Goal: Task Accomplishment & Management: Manage account settings

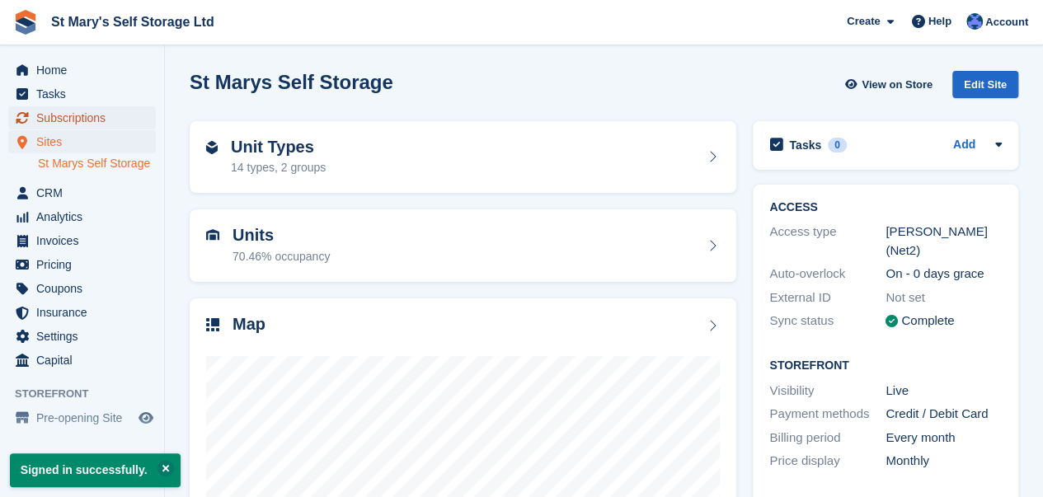
click at [75, 120] on span "Subscriptions" at bounding box center [85, 117] width 99 height 23
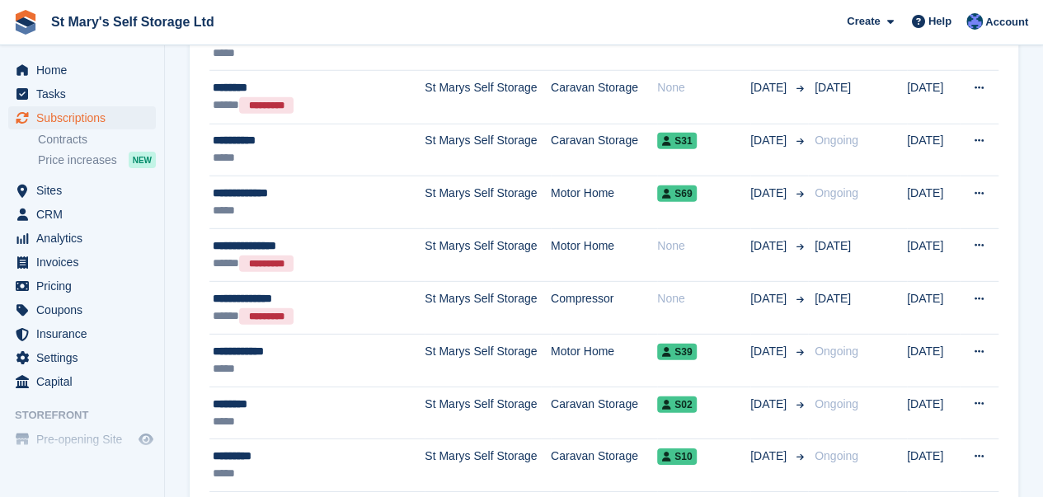
scroll to position [2477, 0]
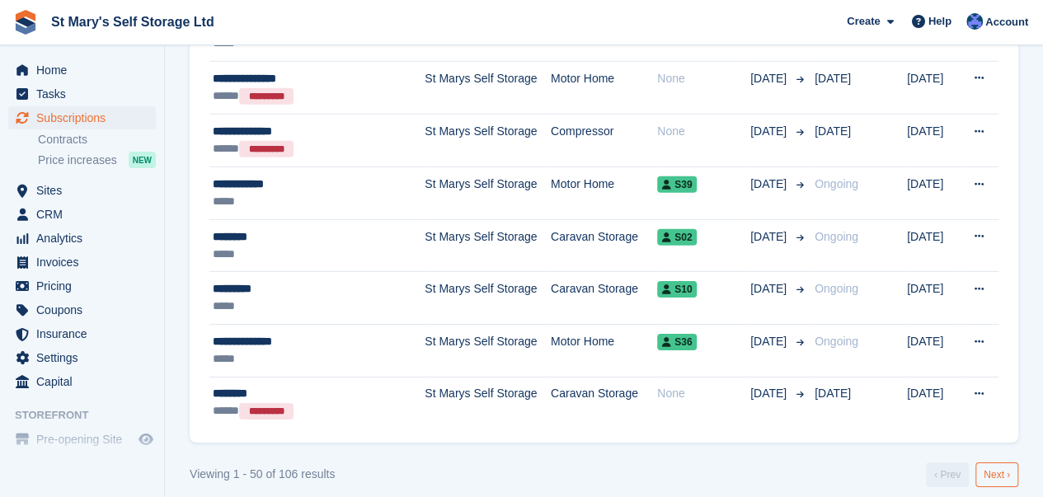
click at [999, 463] on link "Next ›" at bounding box center [996, 475] width 43 height 25
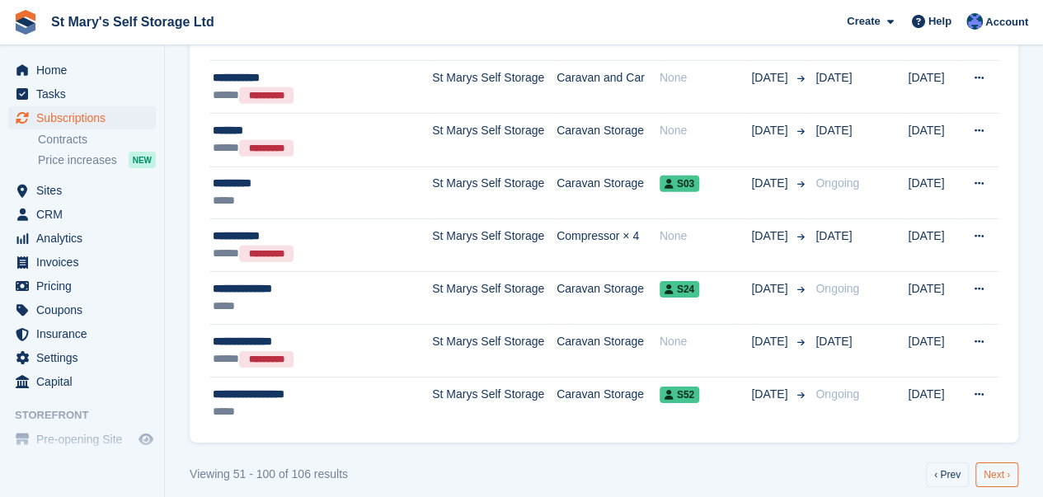
click at [1000, 467] on link "Next ›" at bounding box center [996, 475] width 43 height 25
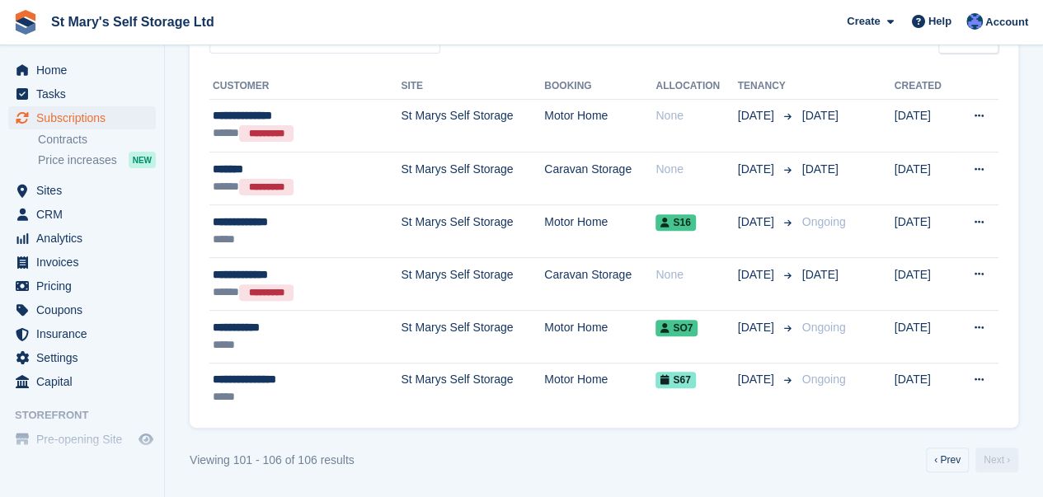
scroll to position [175, 0]
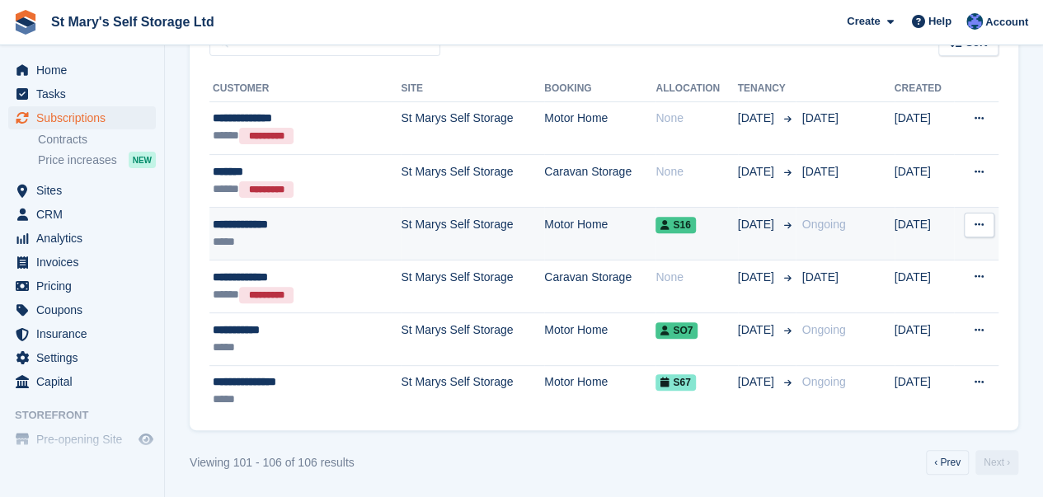
click at [323, 223] on div "**********" at bounding box center [286, 224] width 147 height 17
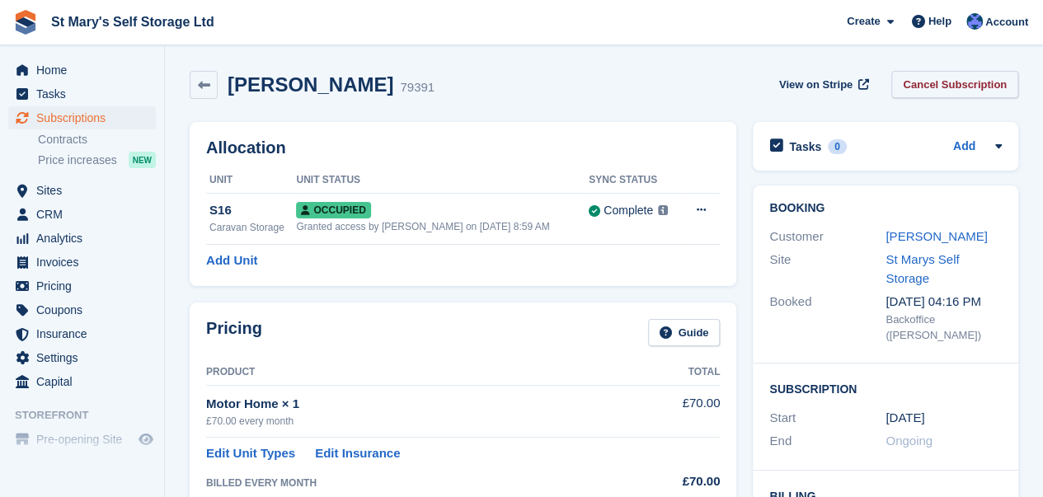
click at [962, 90] on link "Cancel Subscription" at bounding box center [954, 84] width 127 height 27
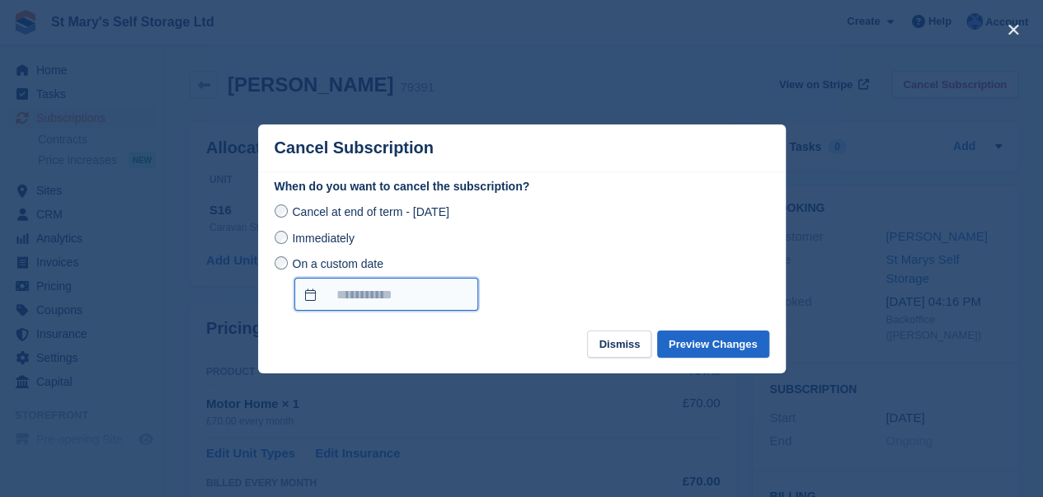
click at [374, 291] on input "On a custom date" at bounding box center [386, 294] width 184 height 33
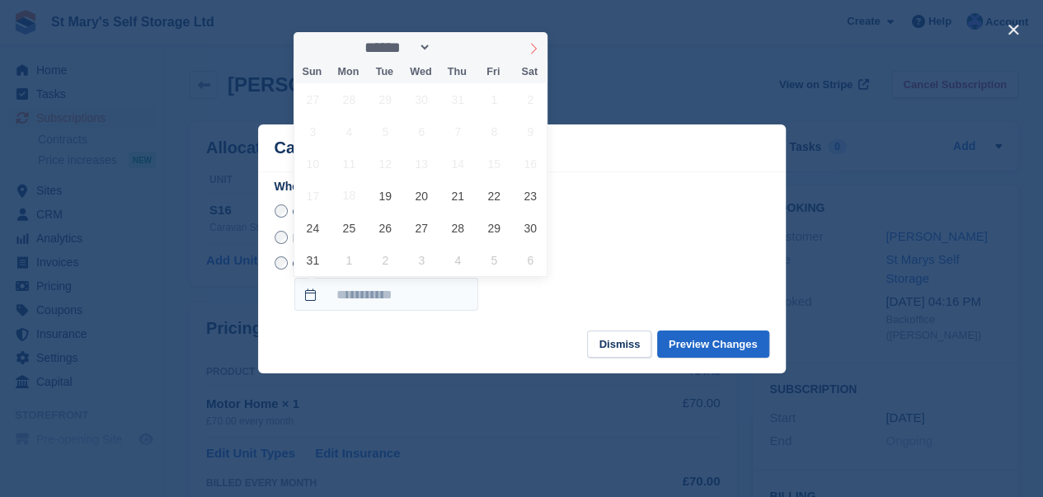
click at [541, 54] on span at bounding box center [533, 46] width 28 height 28
select select "*"
click at [422, 167] on span "17" at bounding box center [422, 164] width 32 height 32
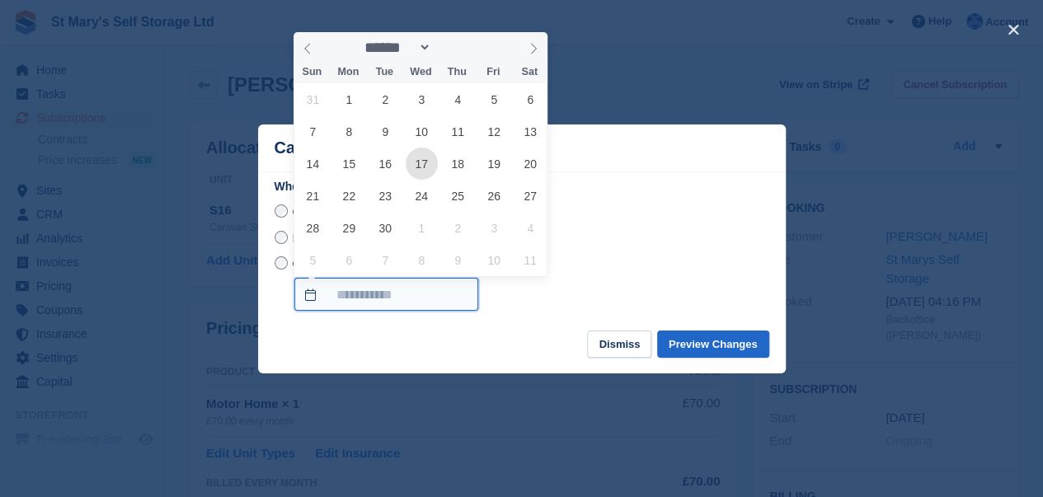
type input "**********"
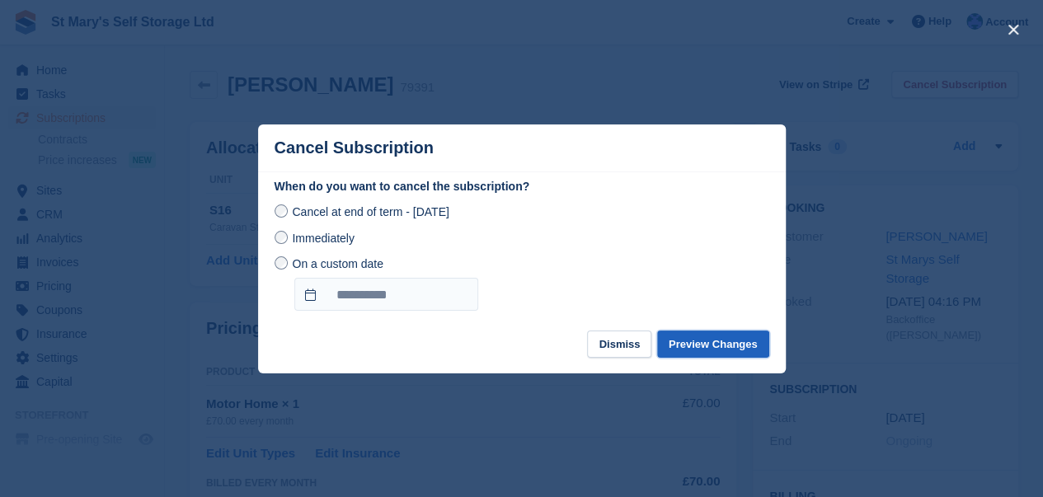
click at [707, 344] on button "Preview Changes" at bounding box center [713, 344] width 112 height 27
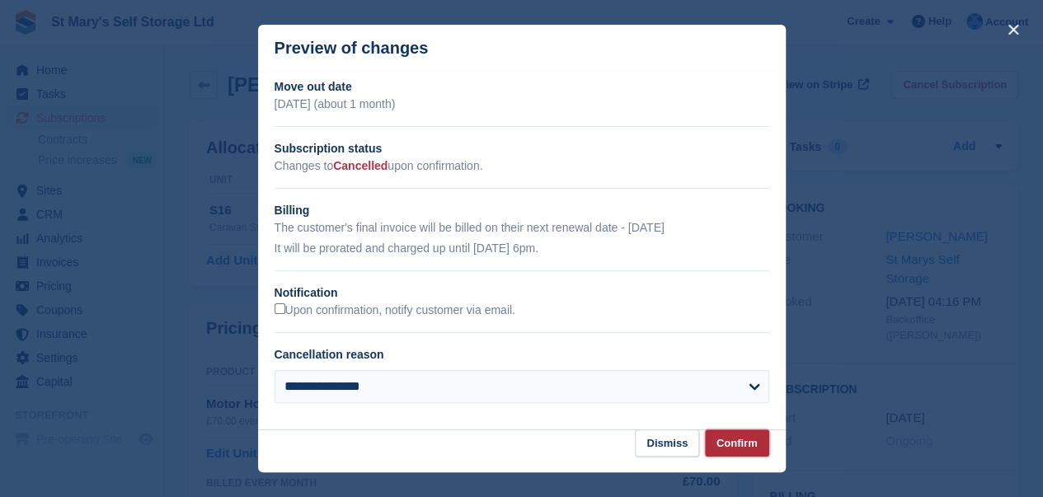
click at [737, 442] on button "Confirm" at bounding box center [737, 443] width 64 height 27
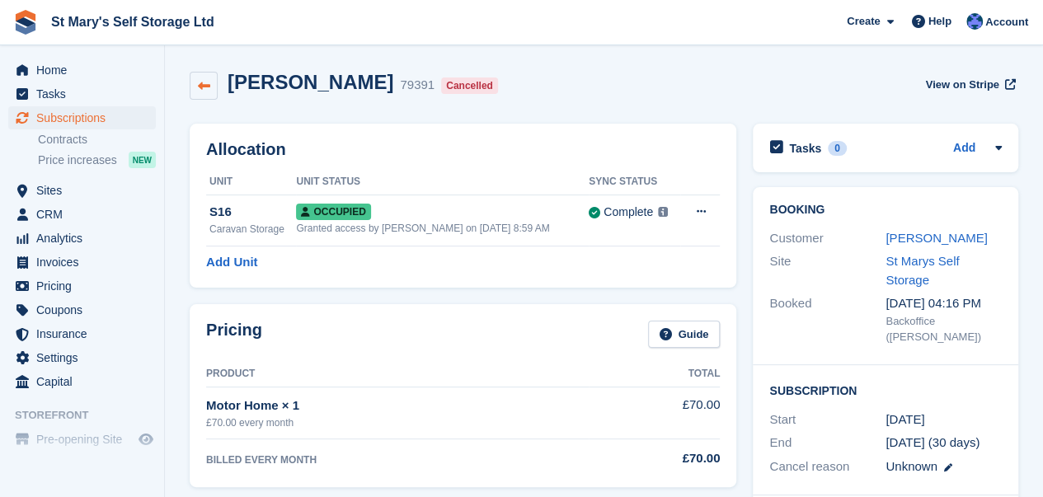
click at [204, 83] on icon at bounding box center [204, 86] width 12 height 12
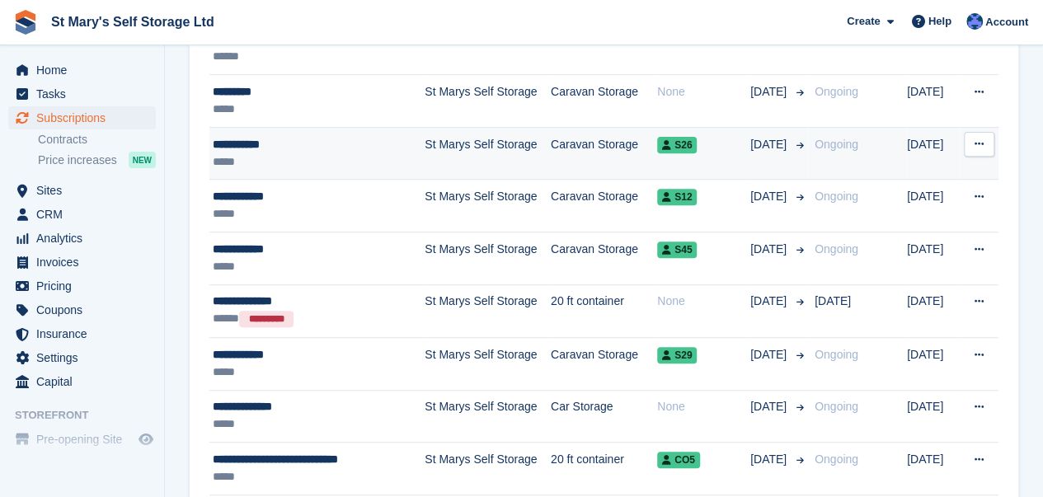
scroll to position [255, 0]
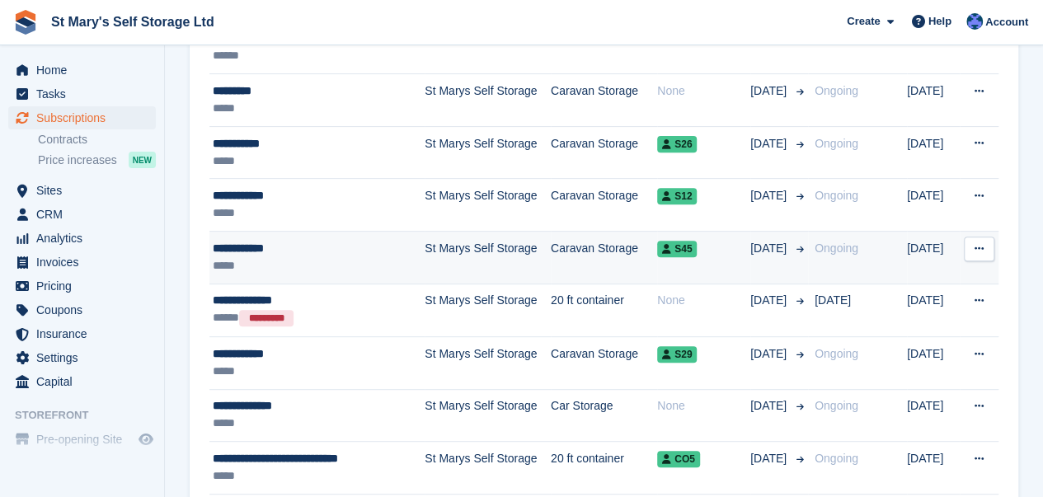
click at [331, 247] on div "**********" at bounding box center [307, 248] width 189 height 17
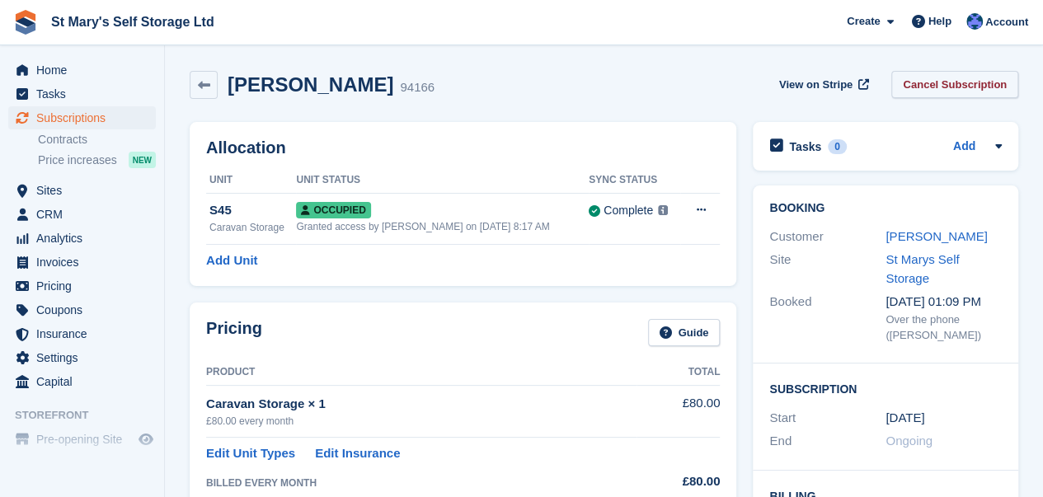
click at [955, 79] on link "Cancel Subscription" at bounding box center [954, 84] width 127 height 27
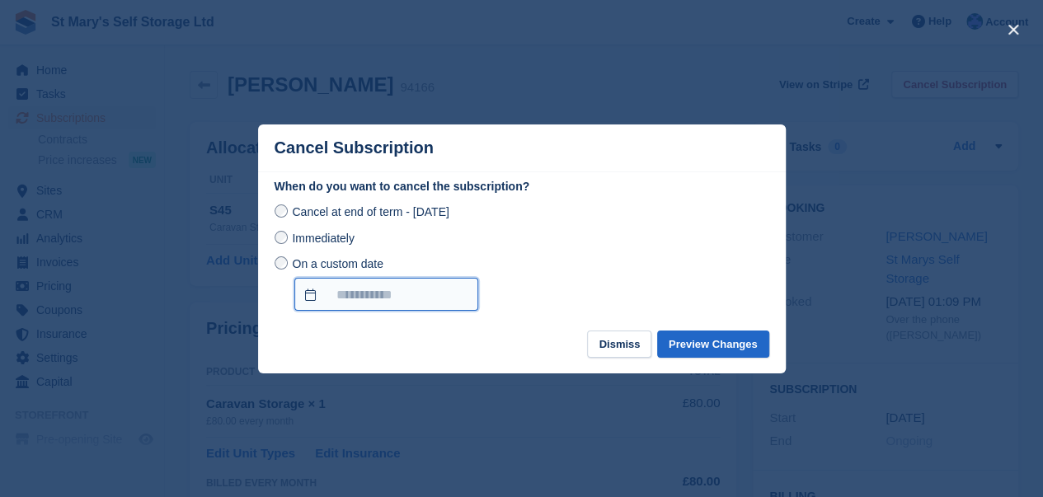
click at [402, 294] on input "On a custom date" at bounding box center [386, 294] width 184 height 33
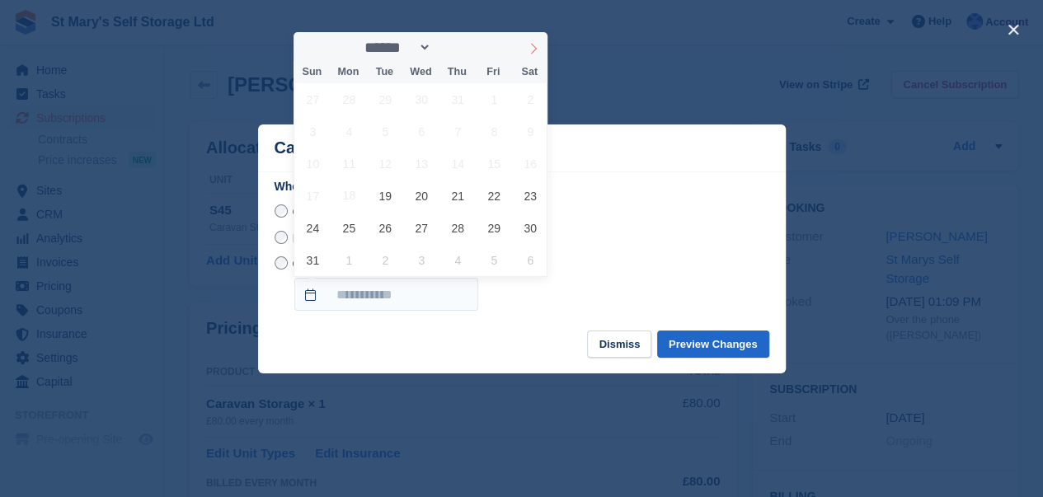
click at [536, 50] on icon at bounding box center [534, 49] width 12 height 12
select select "*"
click at [419, 169] on span "17" at bounding box center [422, 164] width 32 height 32
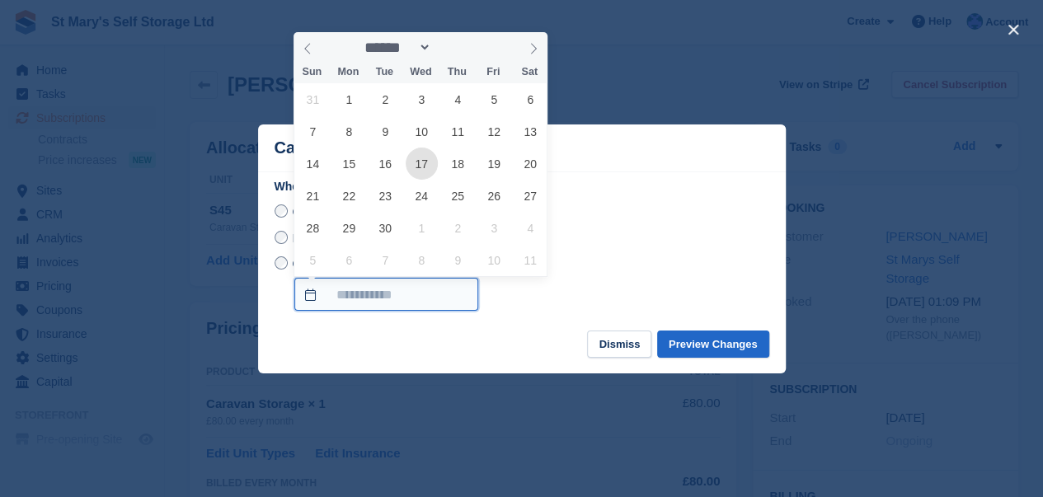
type input "**********"
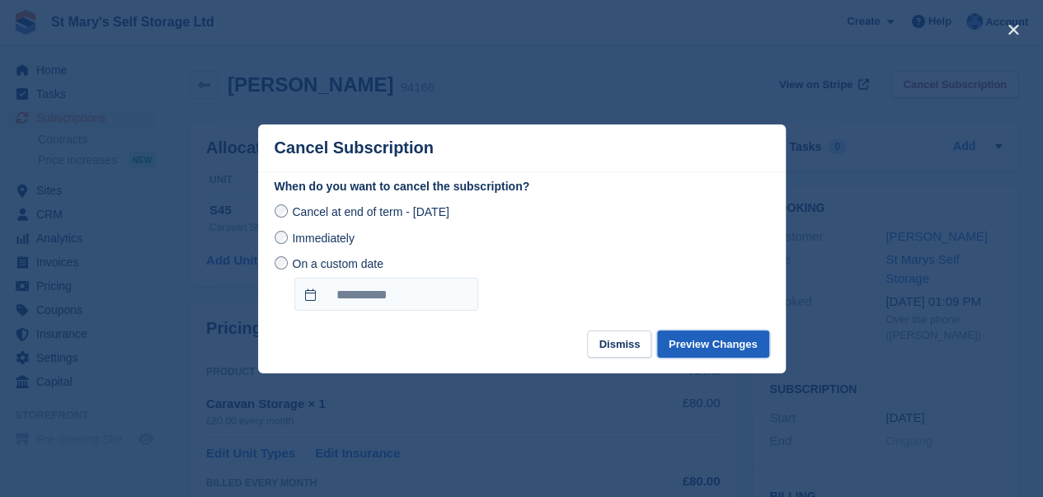
click at [717, 353] on button "Preview Changes" at bounding box center [713, 344] width 112 height 27
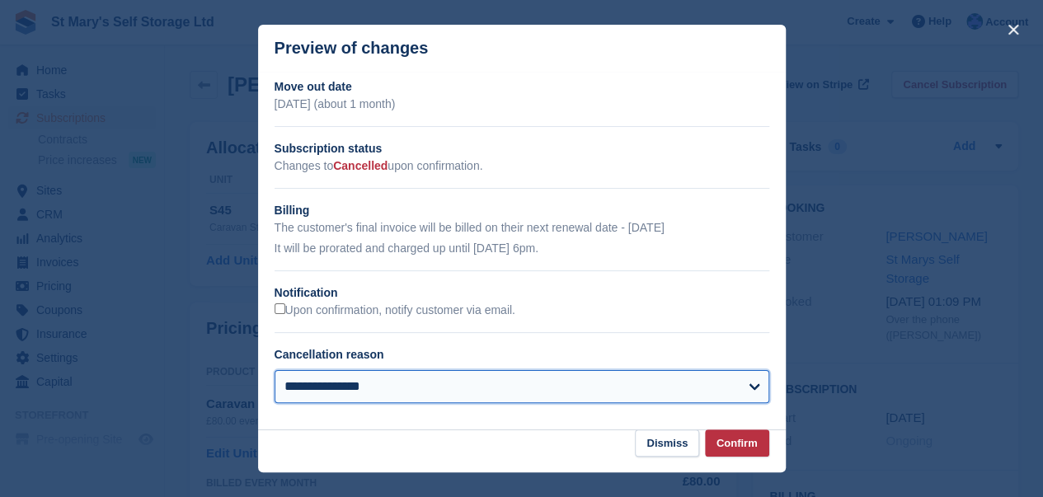
click at [376, 394] on select "**********" at bounding box center [522, 386] width 495 height 33
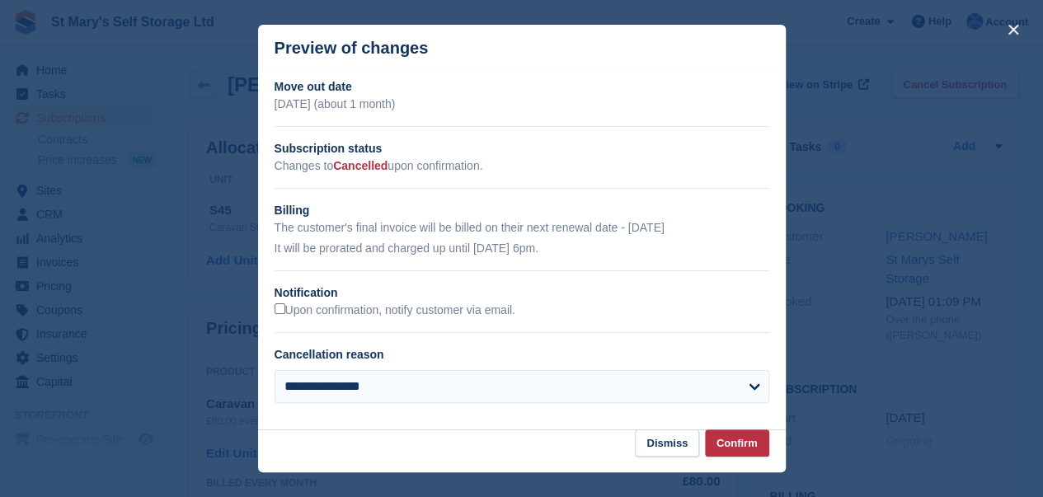
click at [454, 416] on div "**********" at bounding box center [522, 393] width 495 height 46
click at [671, 439] on button "Dismiss" at bounding box center [667, 443] width 64 height 27
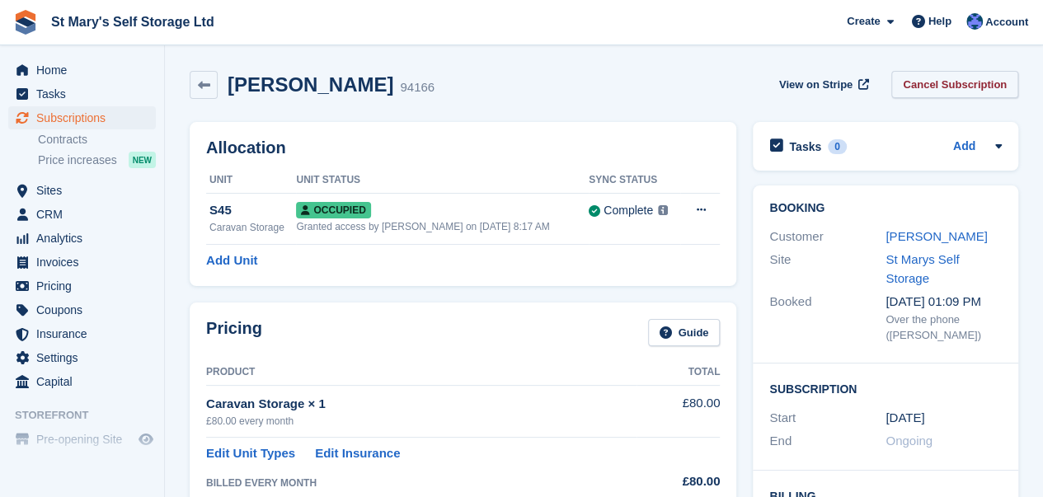
click at [938, 79] on link "Cancel Subscription" at bounding box center [954, 84] width 127 height 27
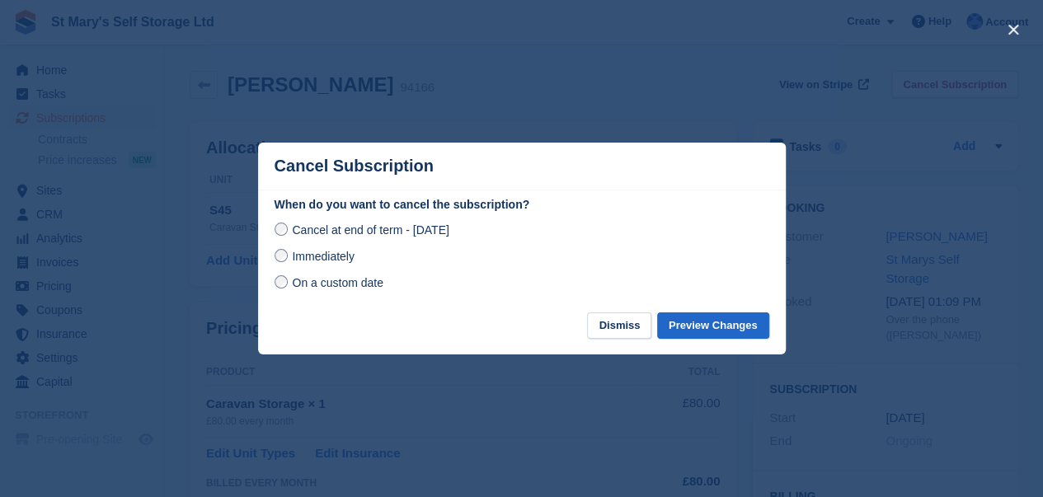
click at [282, 293] on div "On a custom date" at bounding box center [522, 283] width 495 height 20
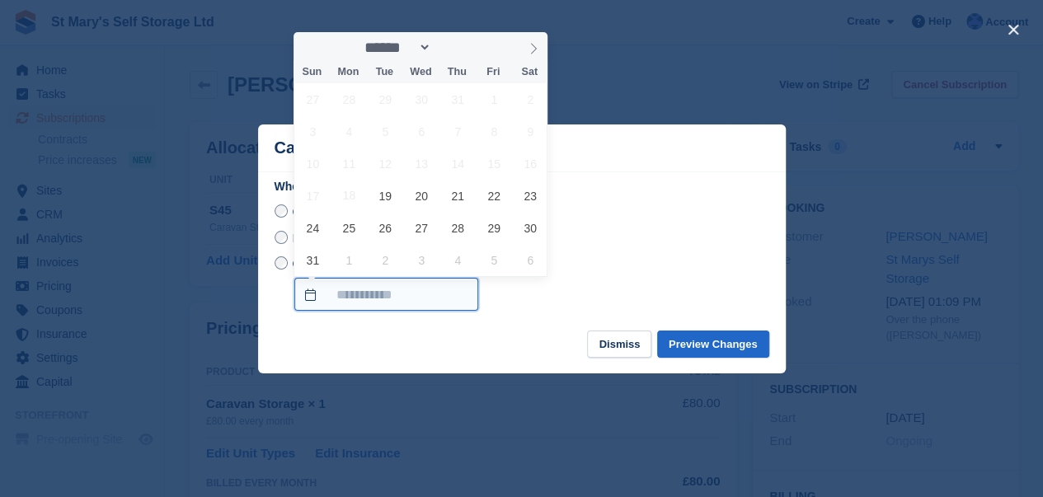
click at [335, 290] on input "On a custom date" at bounding box center [386, 294] width 184 height 33
click at [538, 55] on span at bounding box center [533, 46] width 28 height 28
select select "*"
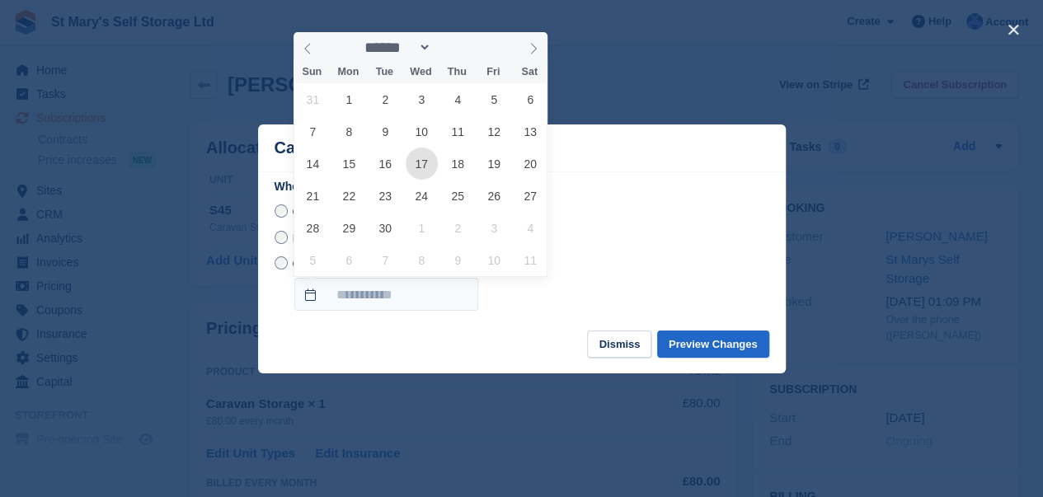
click at [408, 168] on span "17" at bounding box center [422, 164] width 32 height 32
type input "**********"
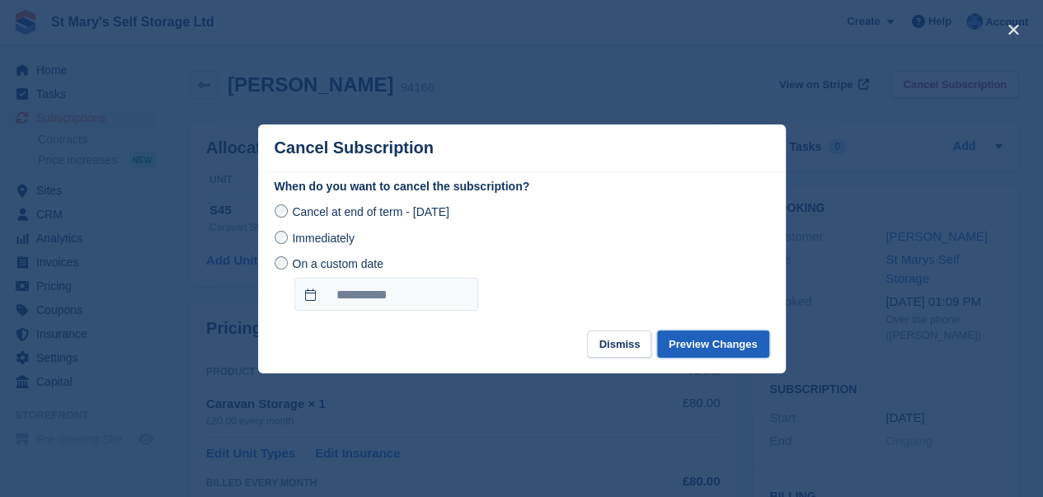
click at [705, 341] on button "Preview Changes" at bounding box center [713, 344] width 112 height 27
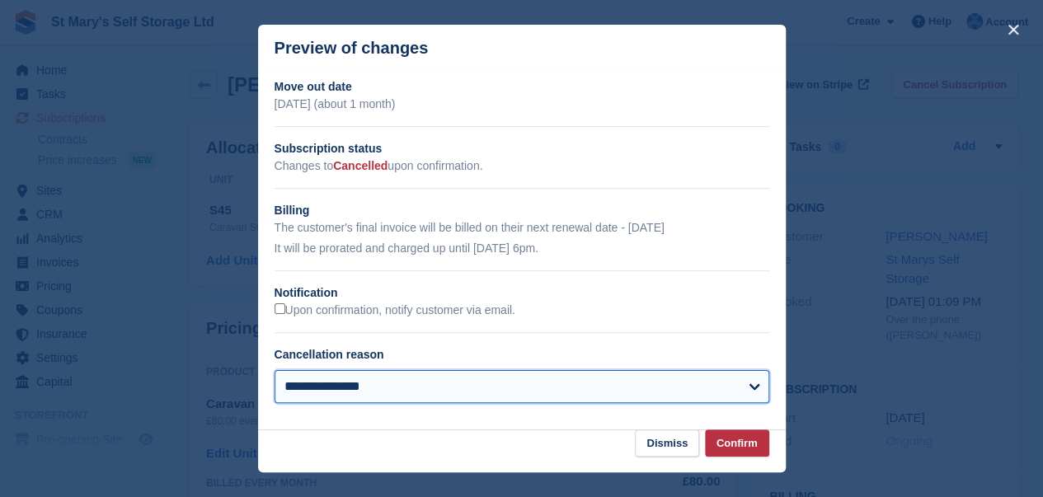
click at [371, 388] on select "**********" at bounding box center [522, 386] width 495 height 33
select select "**********"
click at [275, 372] on select "**********" at bounding box center [522, 386] width 495 height 33
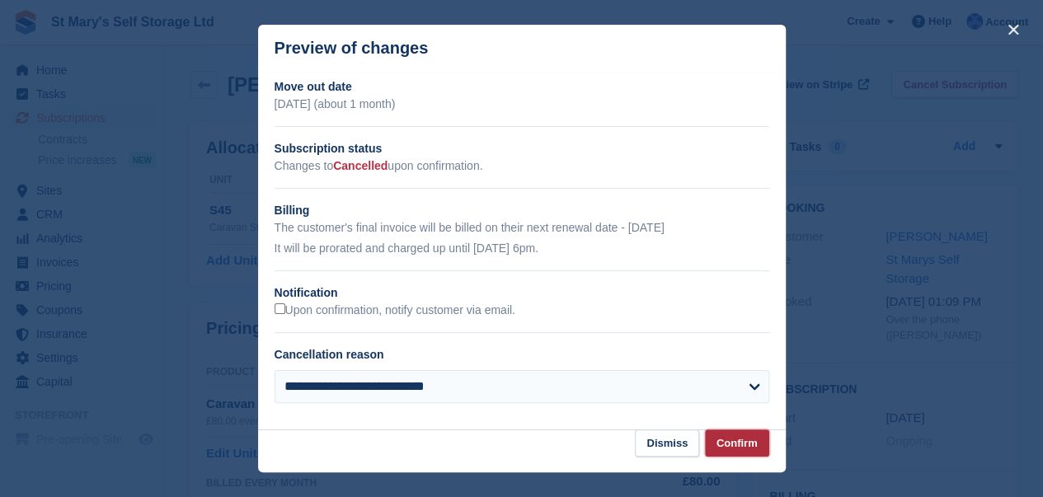
click at [726, 437] on button "Confirm" at bounding box center [737, 443] width 64 height 27
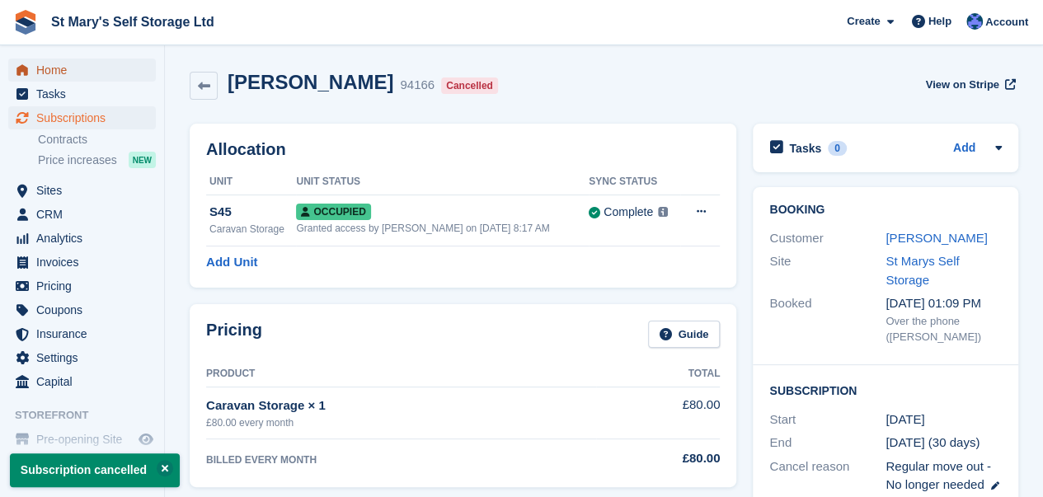
click at [45, 68] on span "Home" at bounding box center [85, 70] width 99 height 23
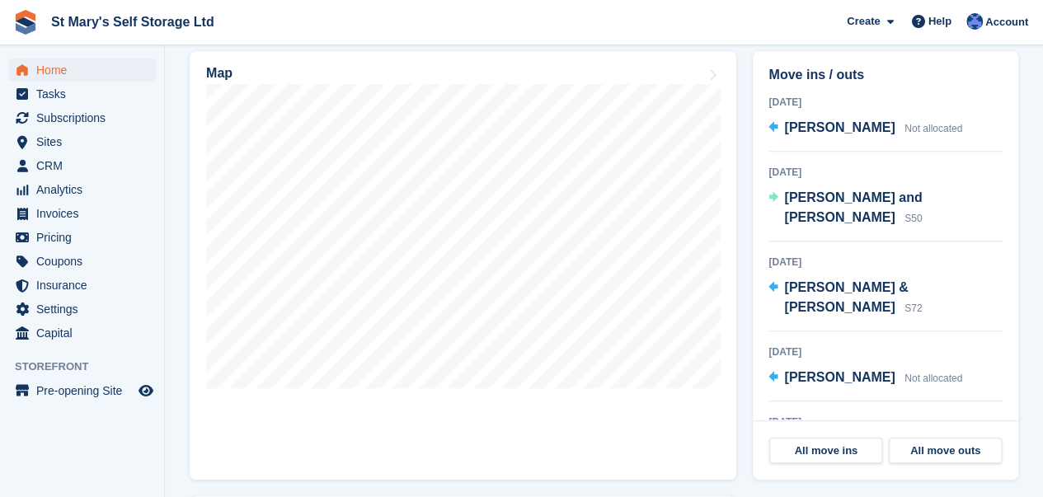
scroll to position [523, 0]
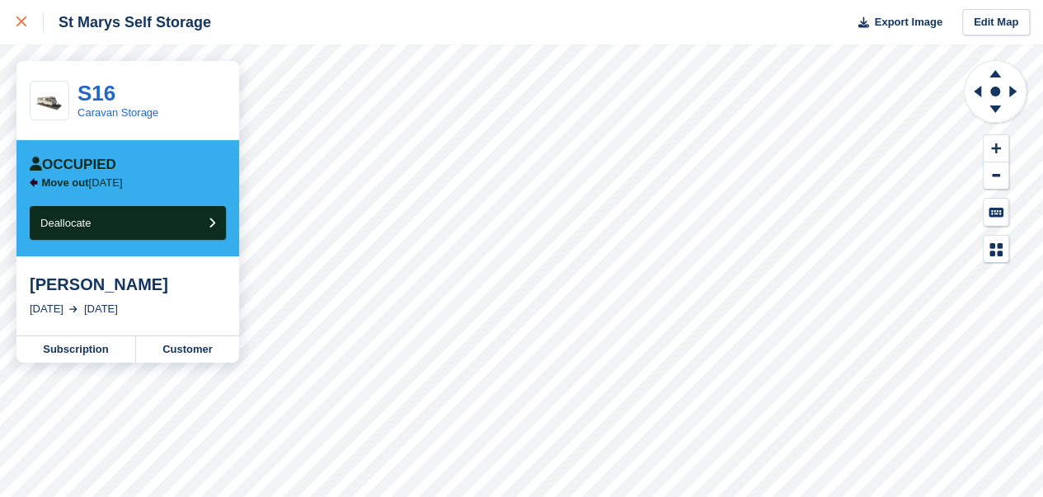
click at [16, 17] on icon at bounding box center [21, 21] width 10 height 10
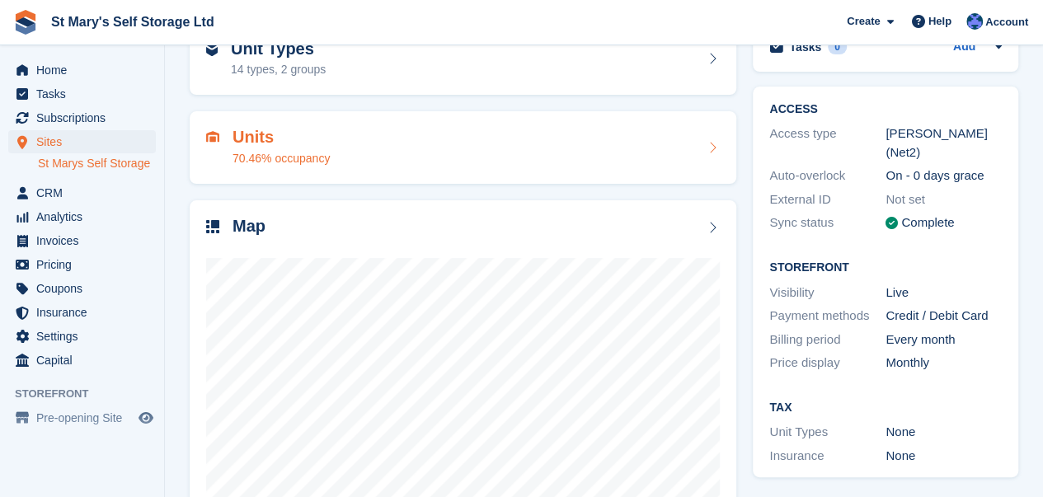
scroll to position [205, 0]
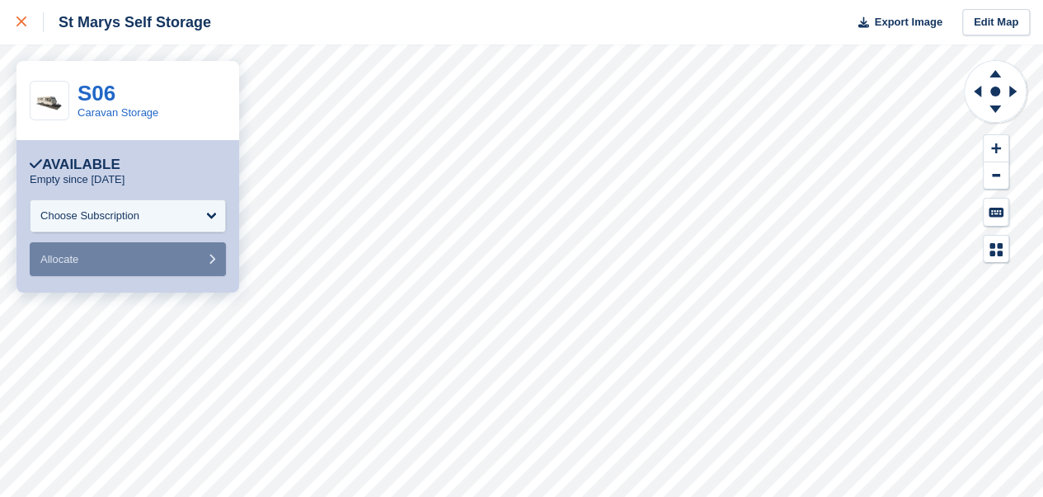
click at [18, 26] on icon at bounding box center [21, 21] width 10 height 10
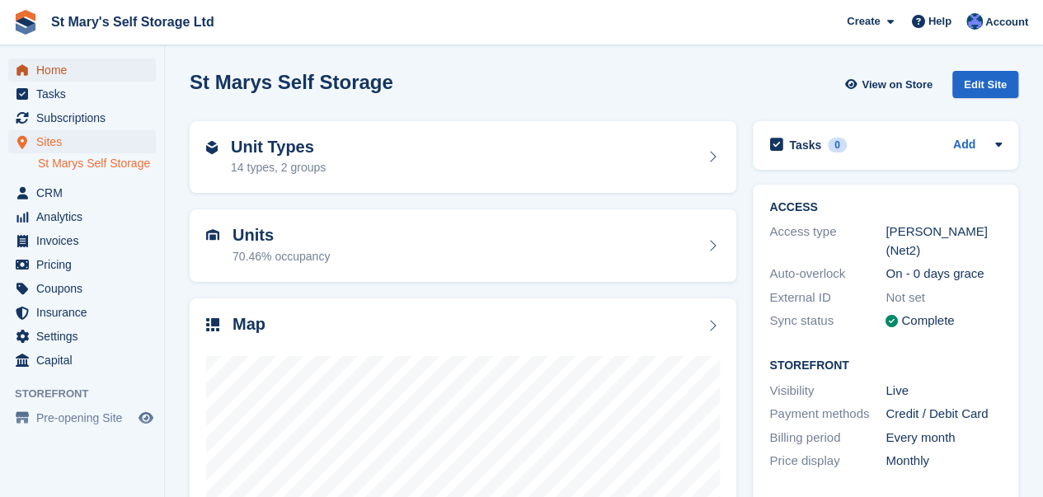
click at [66, 73] on span "Home" at bounding box center [85, 70] width 99 height 23
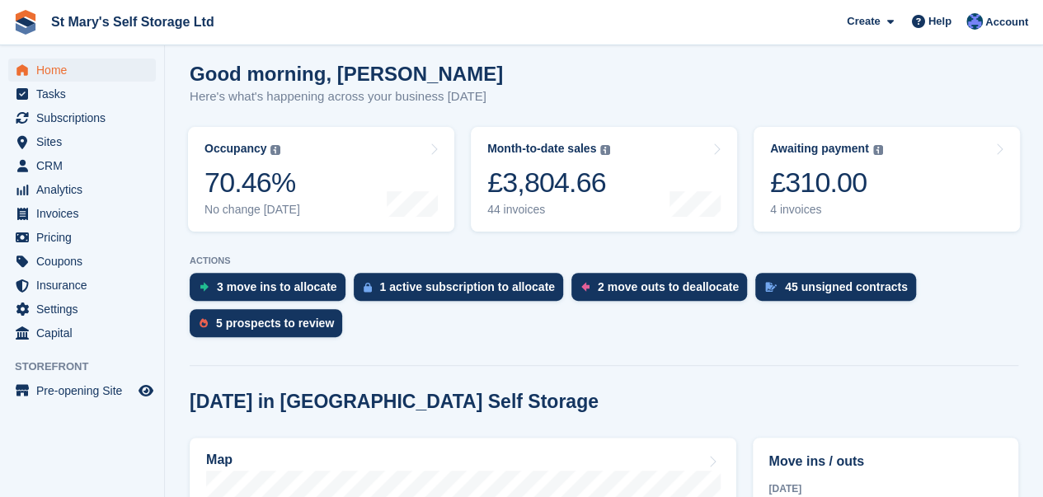
scroll to position [136, 0]
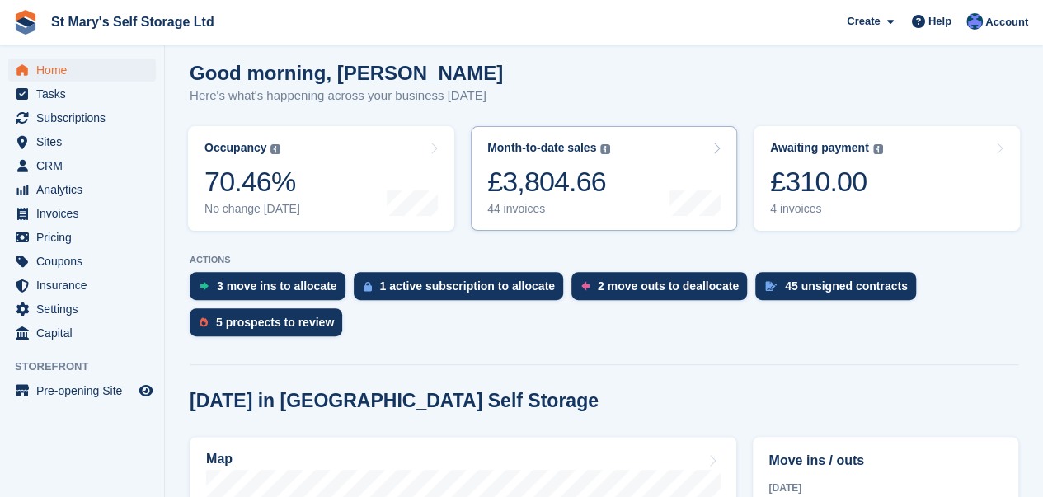
click at [606, 164] on div "Month-to-date sales The sum of all finalised invoices generated this month to d…" at bounding box center [548, 178] width 123 height 75
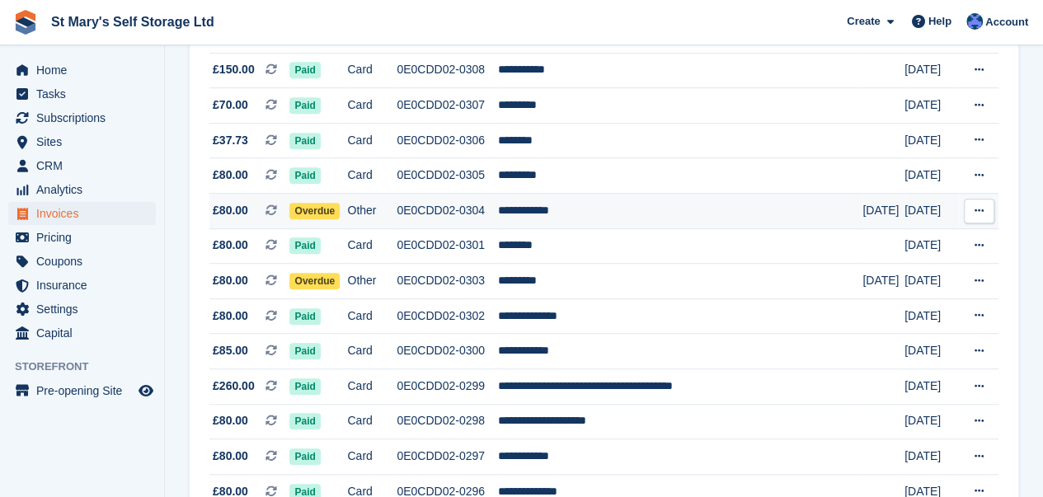
scroll to position [400, 0]
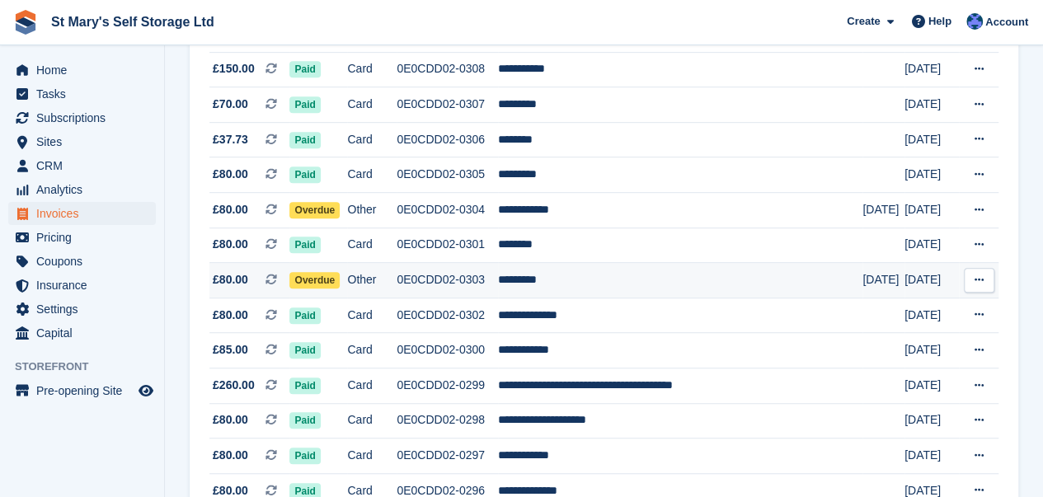
click at [335, 279] on span "Overdue" at bounding box center [314, 280] width 50 height 16
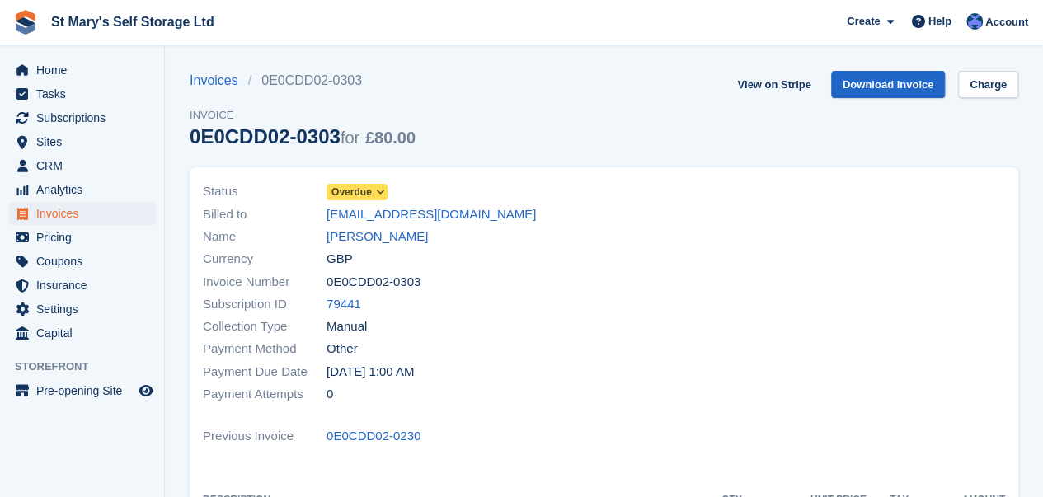
click at [377, 189] on icon at bounding box center [379, 192] width 9 height 10
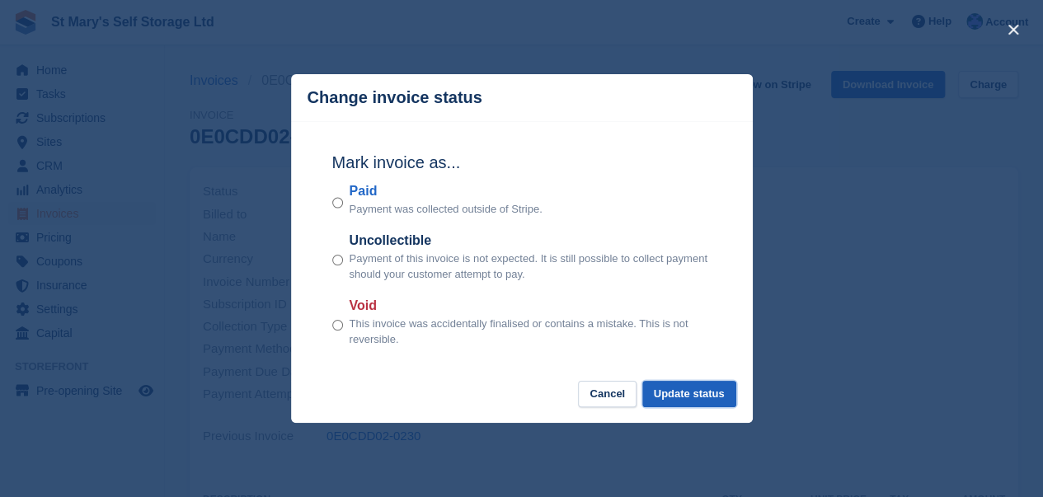
click at [682, 402] on button "Update status" at bounding box center [689, 394] width 94 height 27
